Goal: Transaction & Acquisition: Download file/media

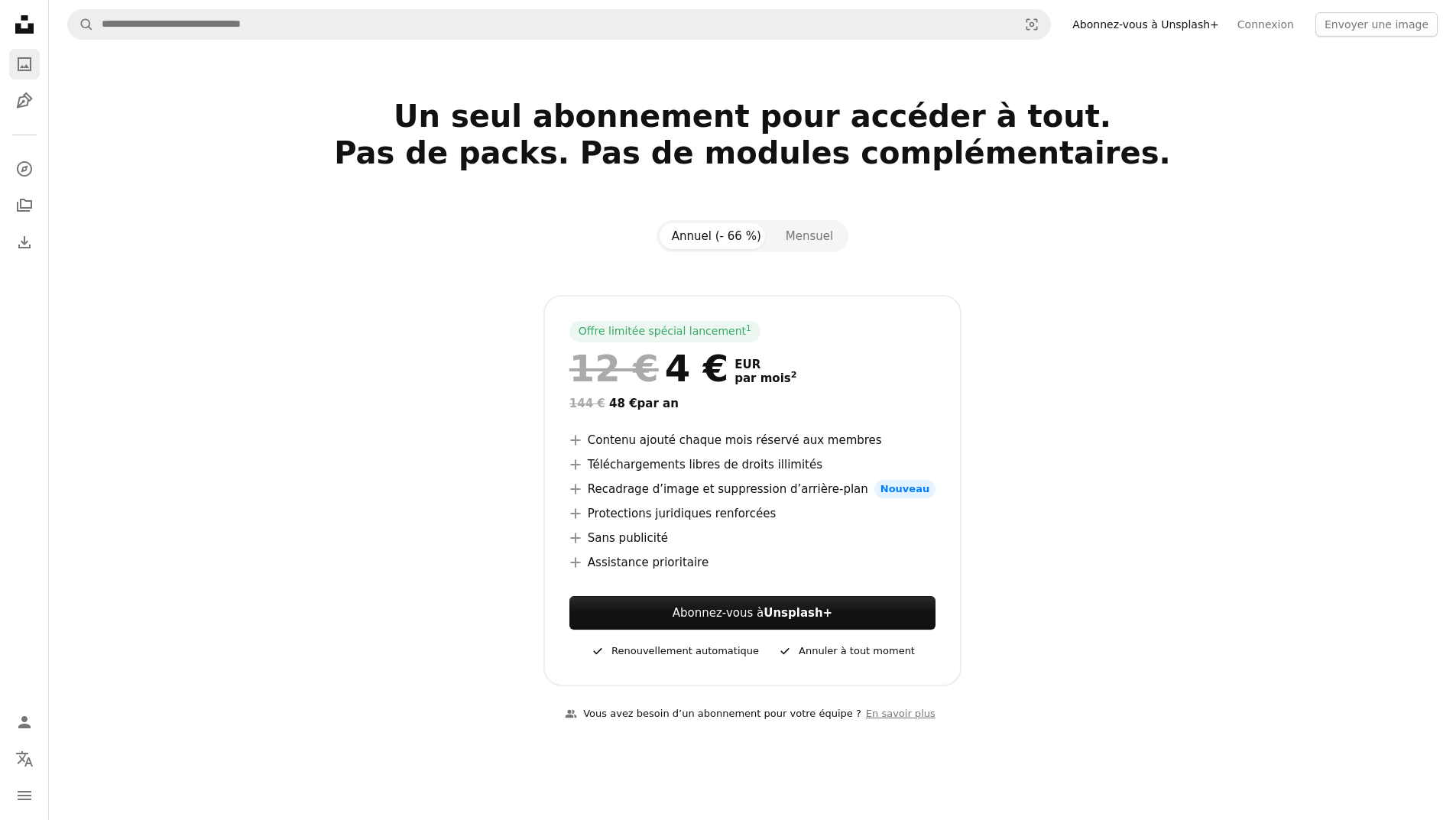
drag, startPoint x: 9, startPoint y: 51, endPoint x: 16, endPoint y: 55, distance: 8.1
click at [14, 54] on div "Unsplash logo Accueil Unsplash A photo Pen Tool" at bounding box center [23, 62] width 30 height 107
click at [23, 65] on icon "A photo" at bounding box center [24, 64] width 18 height 18
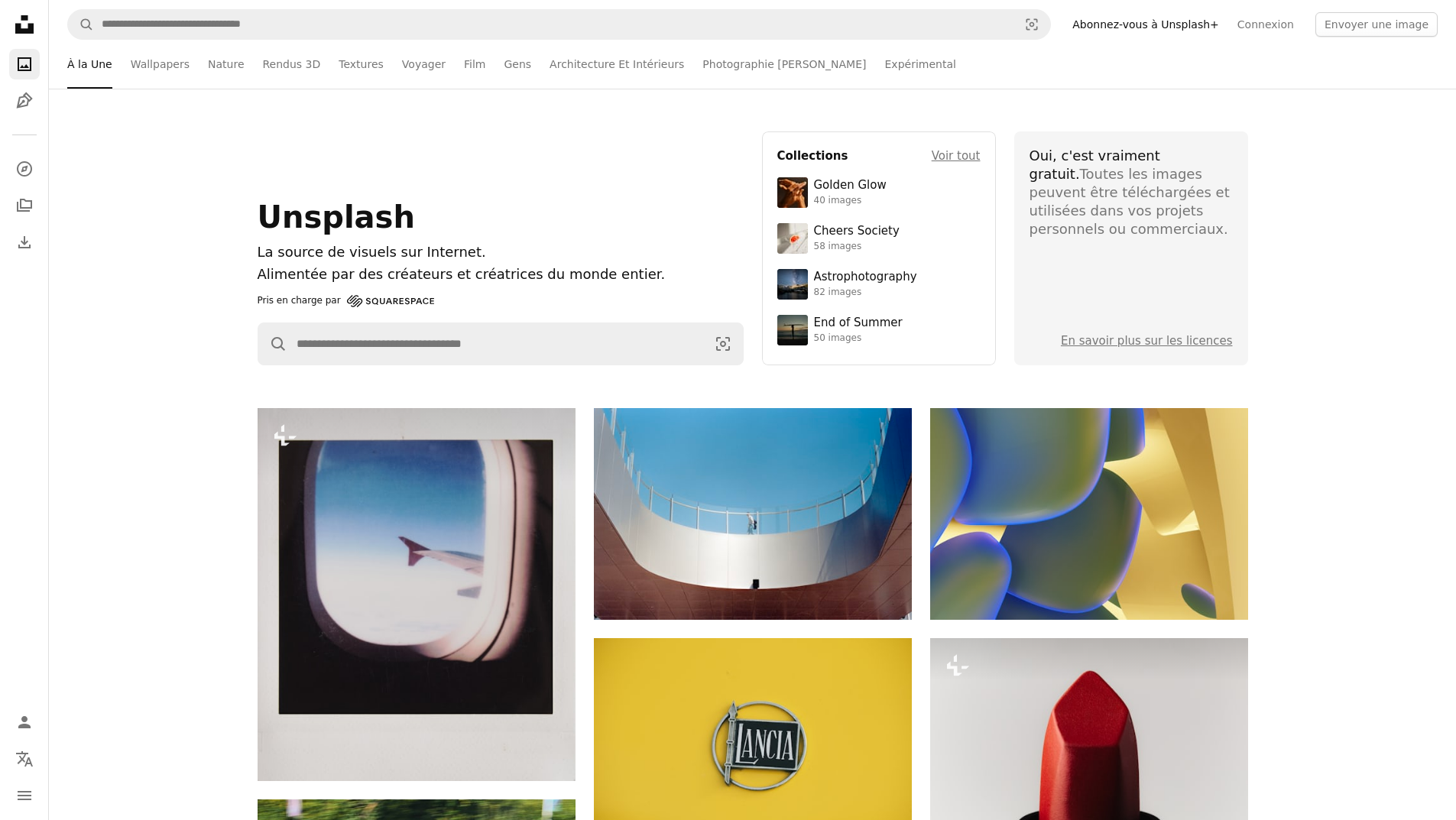
click at [887, 147] on header "Collections Voir tout" at bounding box center [878, 156] width 203 height 18
click at [882, 148] on header "Collections Voir tout" at bounding box center [878, 156] width 203 height 18
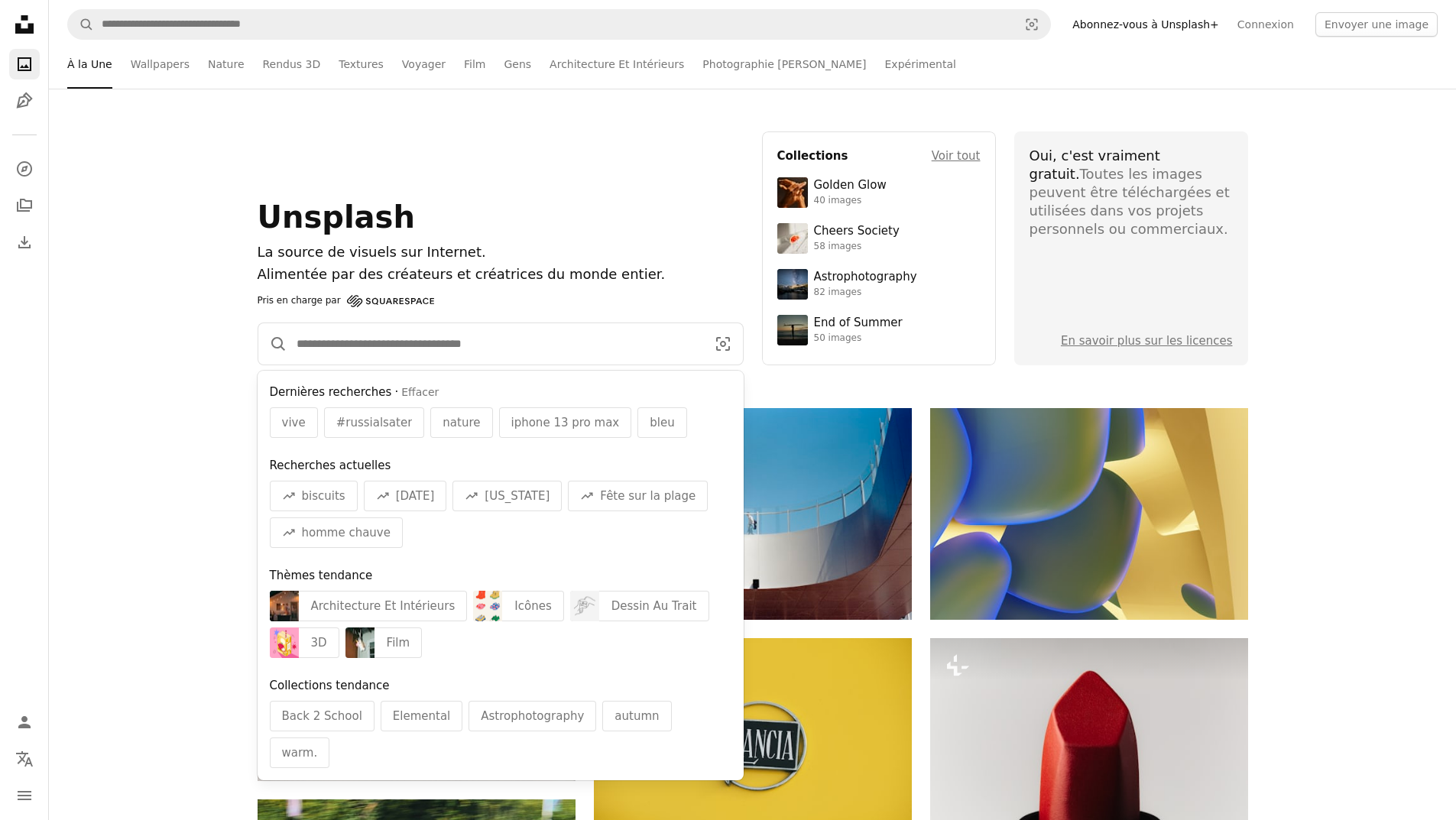
click at [658, 346] on input "Rechercher des visuels sur tout le site" at bounding box center [494, 343] width 415 height 41
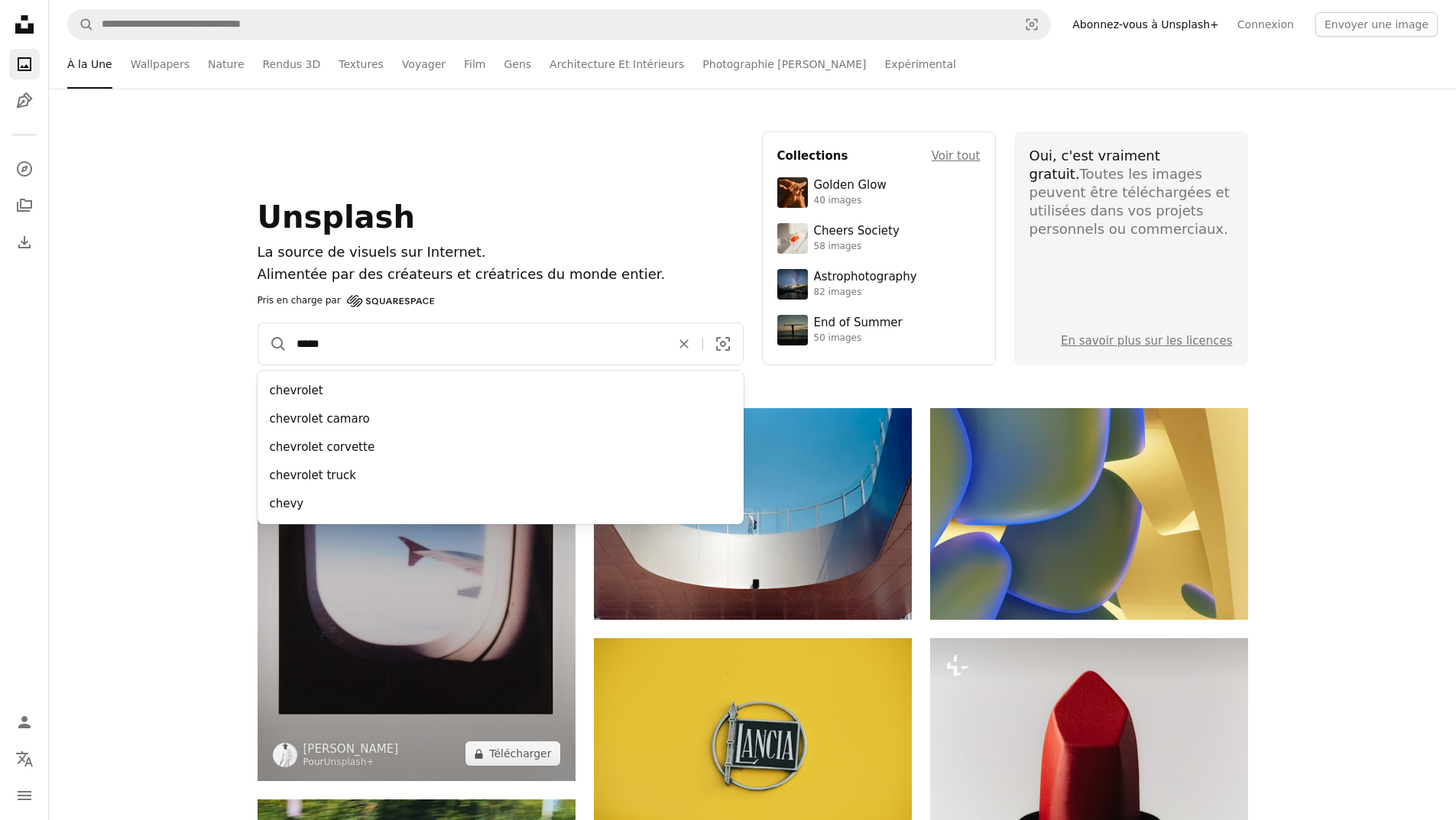
type input "******"
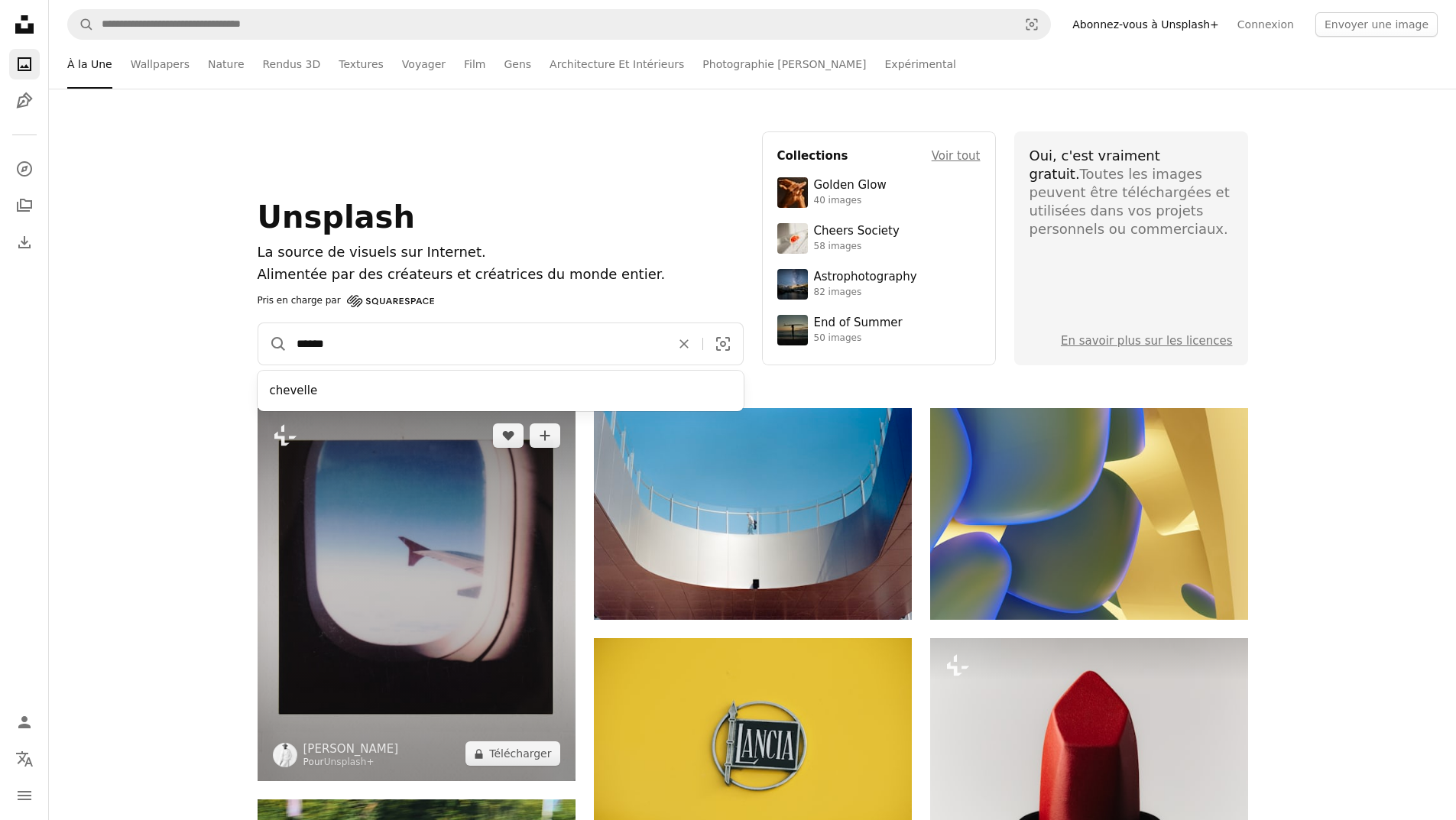
click button "A magnifying glass" at bounding box center [273, 343] width 29 height 41
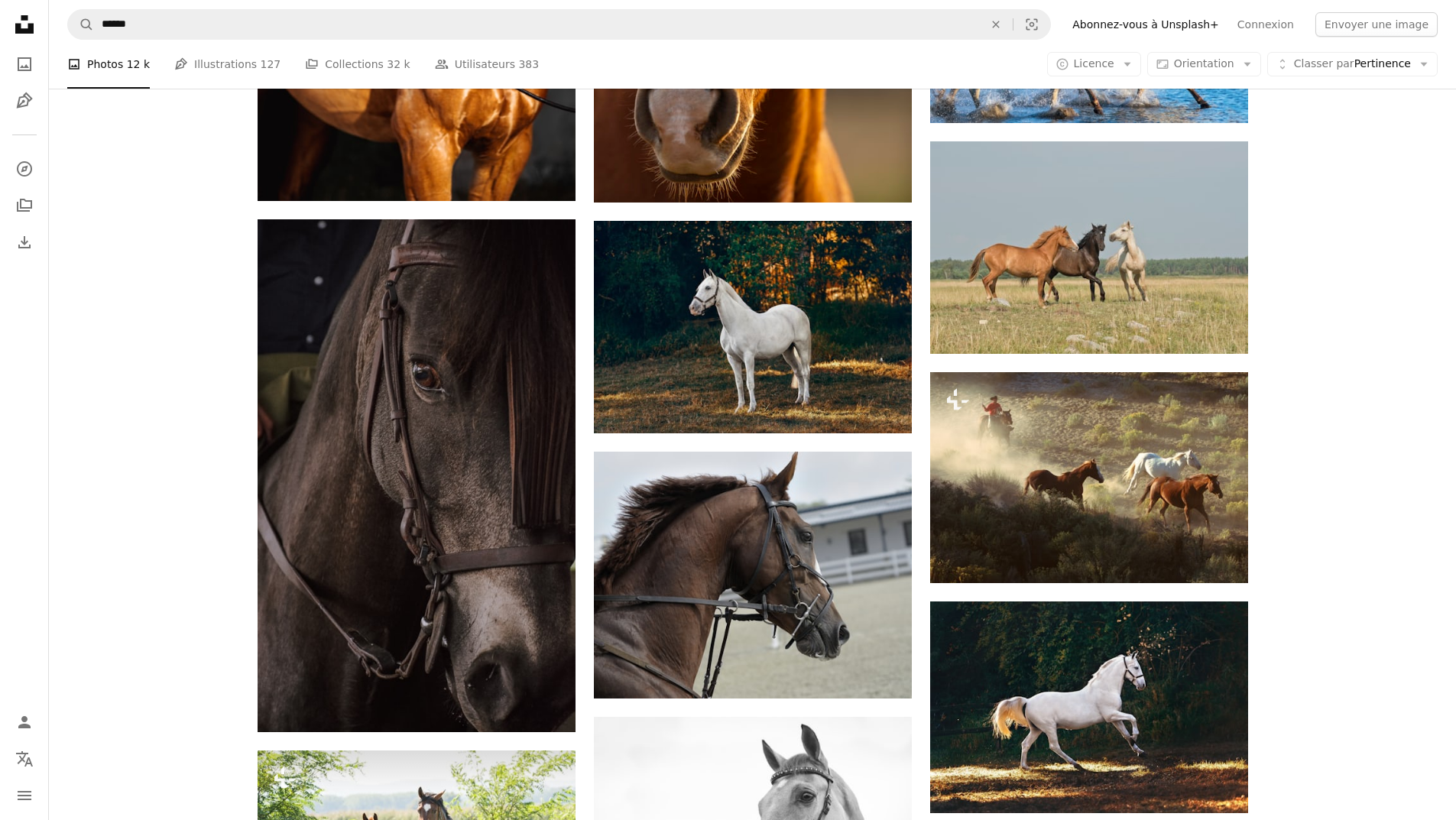
scroll to position [848, 0]
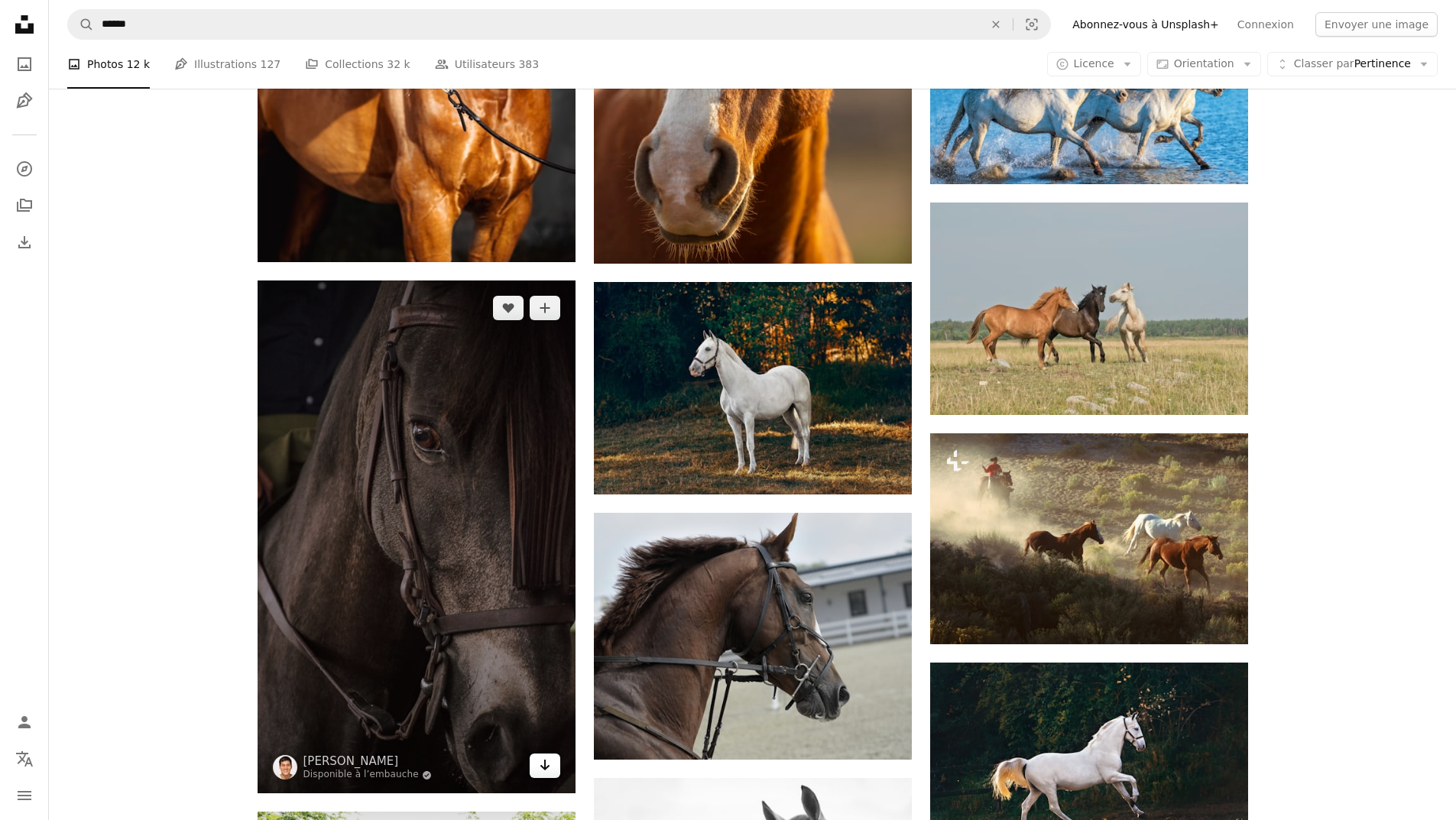
click at [550, 759] on icon "Arrow pointing down" at bounding box center [545, 765] width 13 height 18
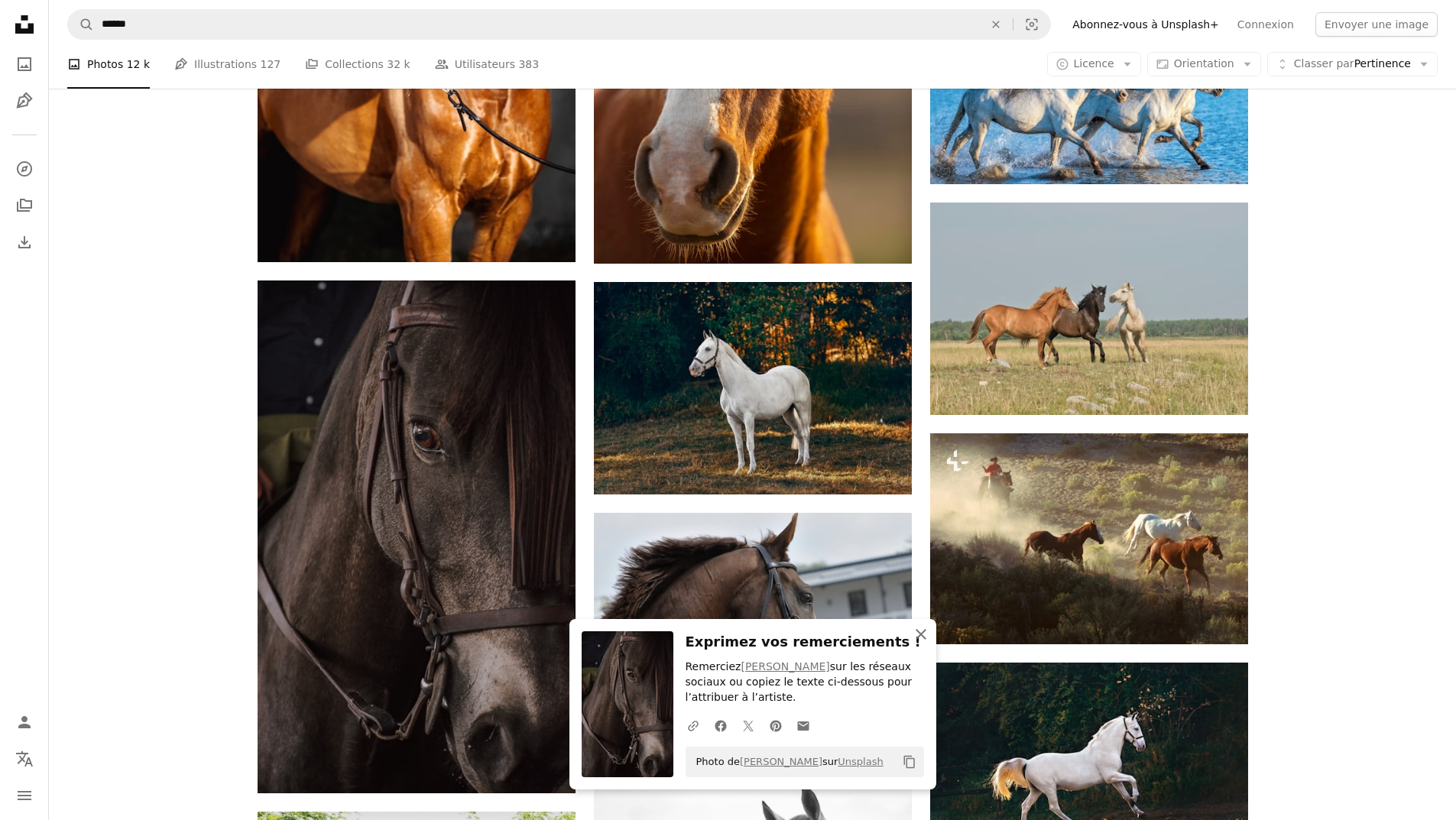
click at [919, 630] on icon "An X shape" at bounding box center [920, 634] width 18 height 18
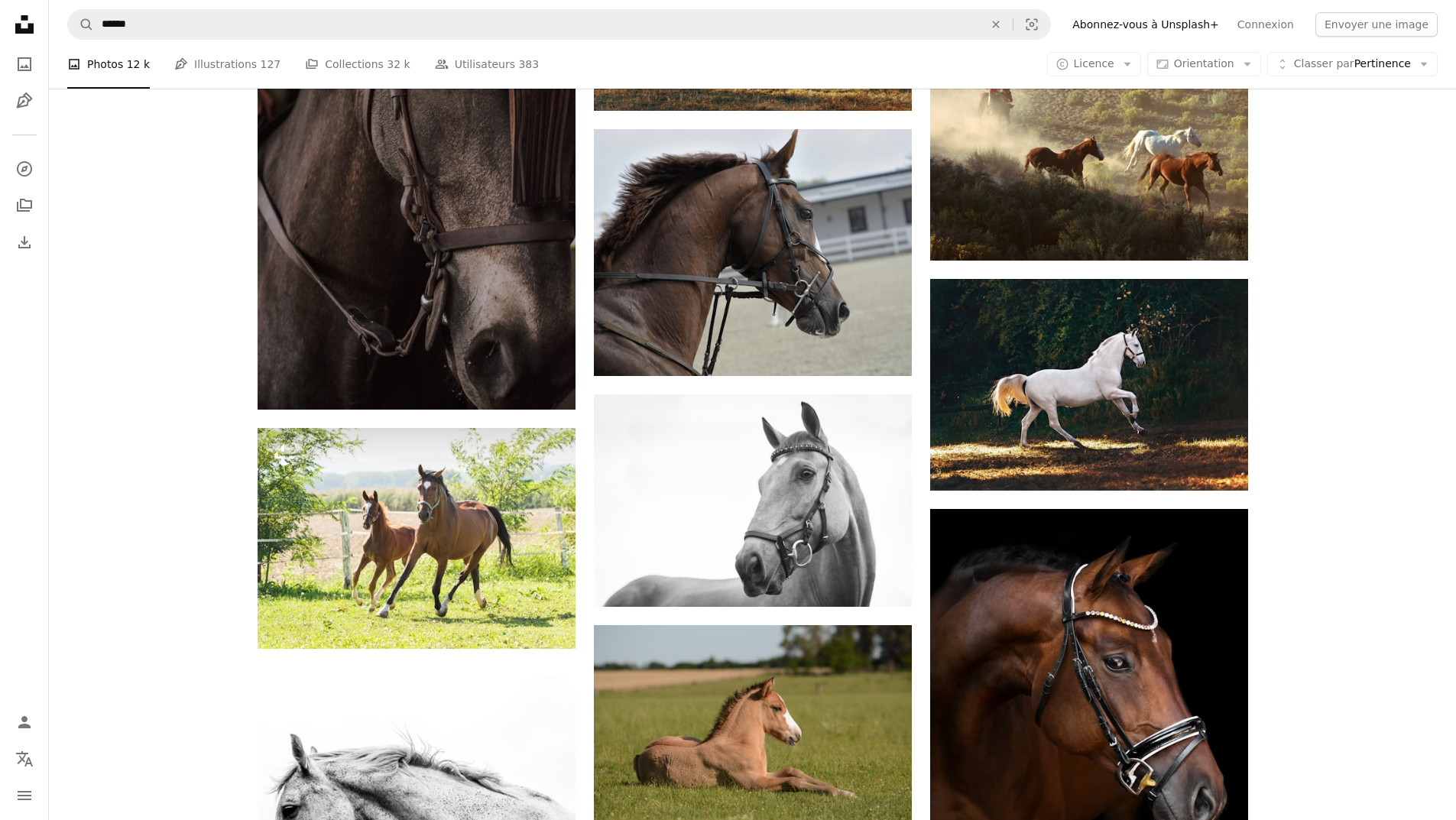
scroll to position [1212, 0]
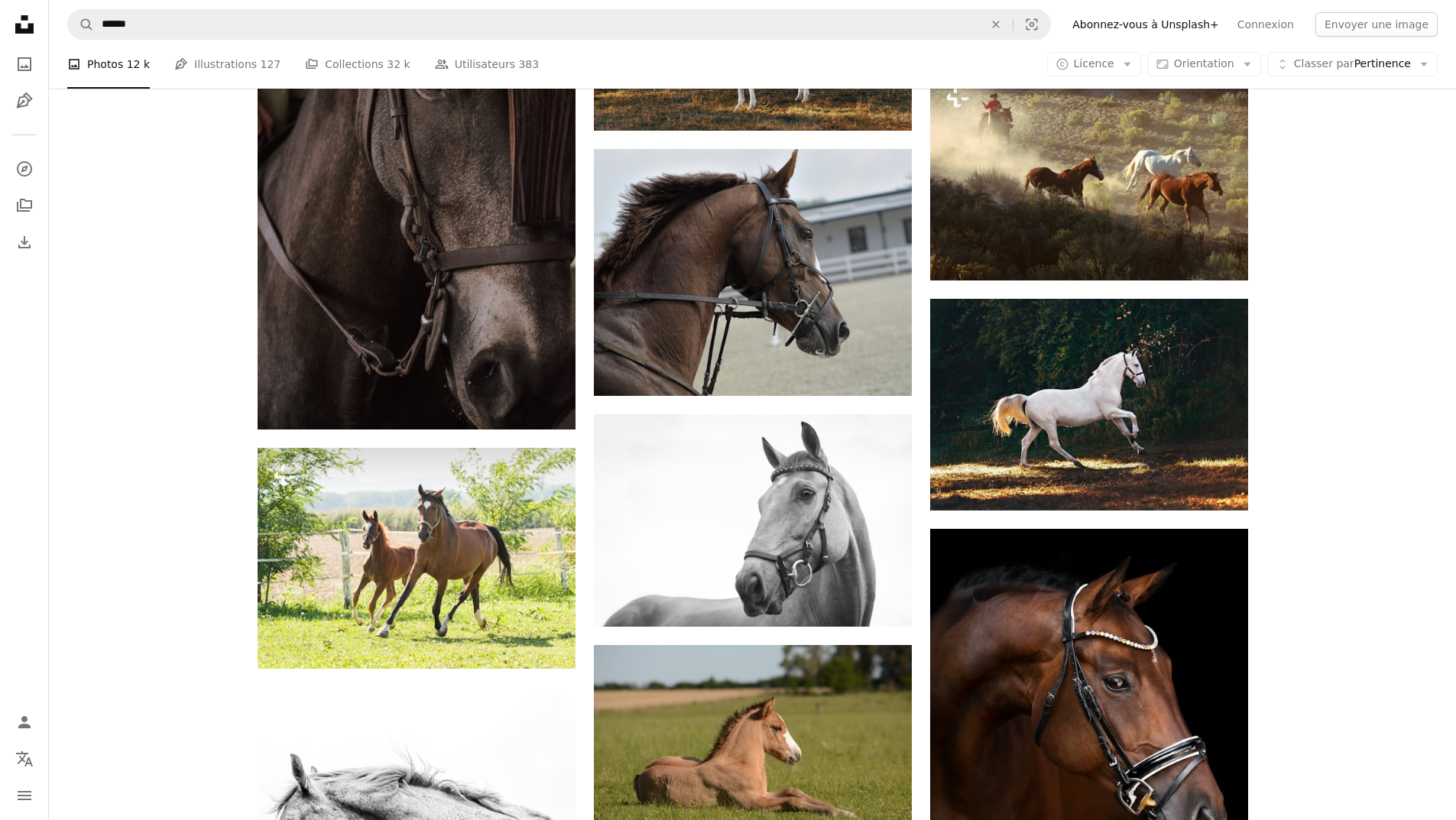
click at [1455, 3] on nav "A magnifying glass ****** An X shape Visual search Filters Abonnez-vous à Unspl…" at bounding box center [752, 24] width 1406 height 49
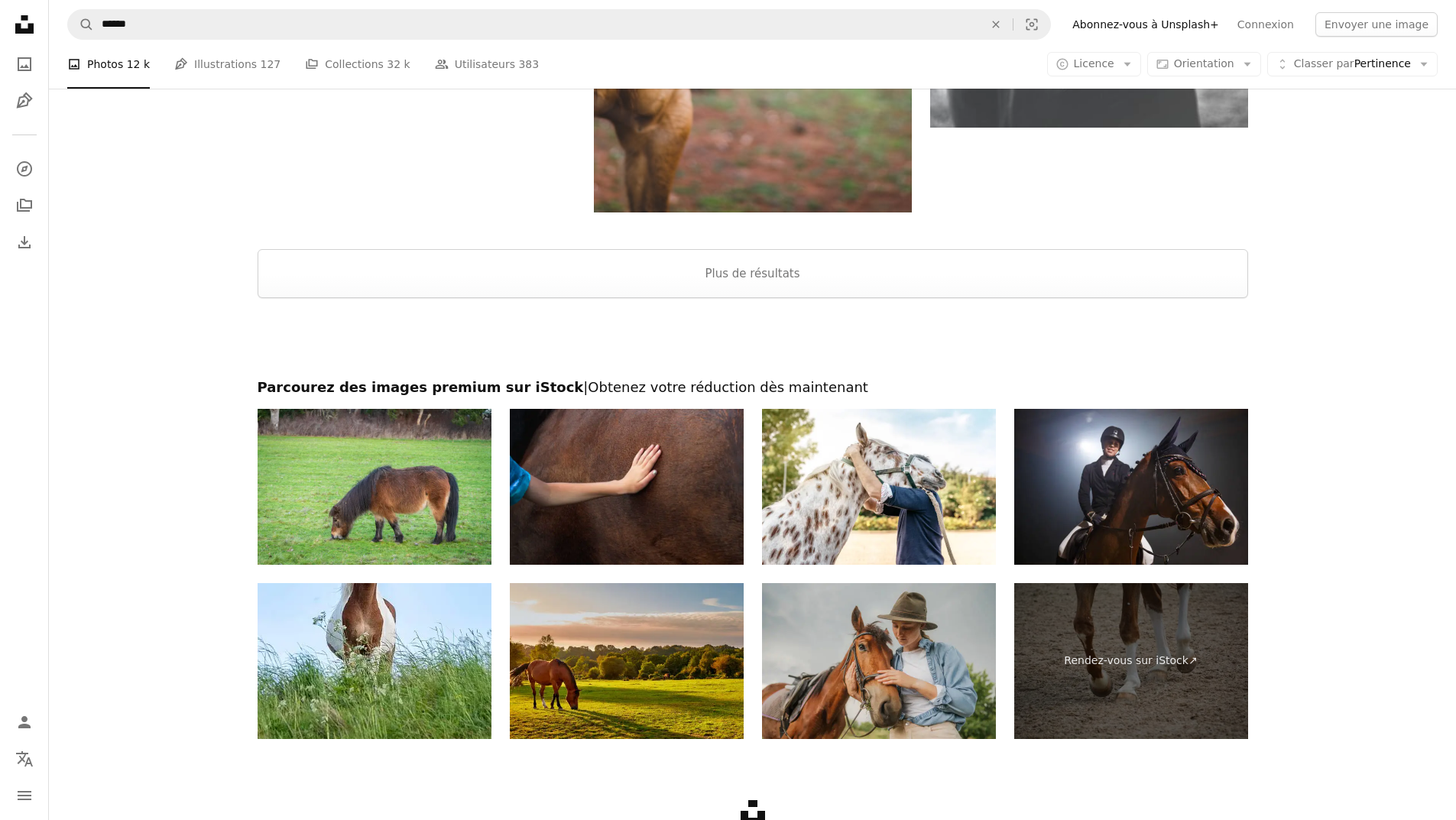
scroll to position [2680, 0]
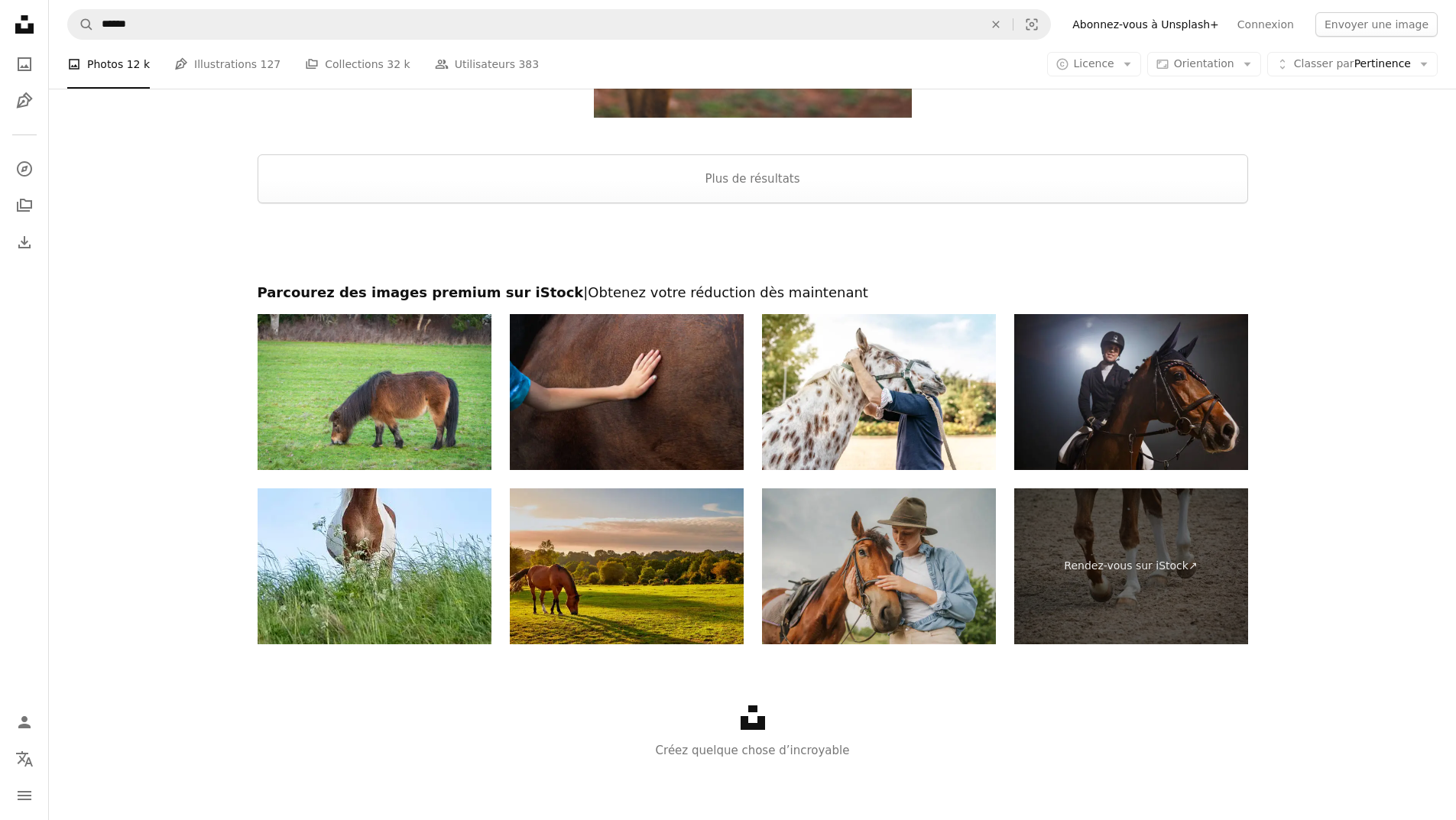
click at [1105, 383] on img at bounding box center [1130, 392] width 233 height 156
